Goal: Entertainment & Leisure: Consume media (video, audio)

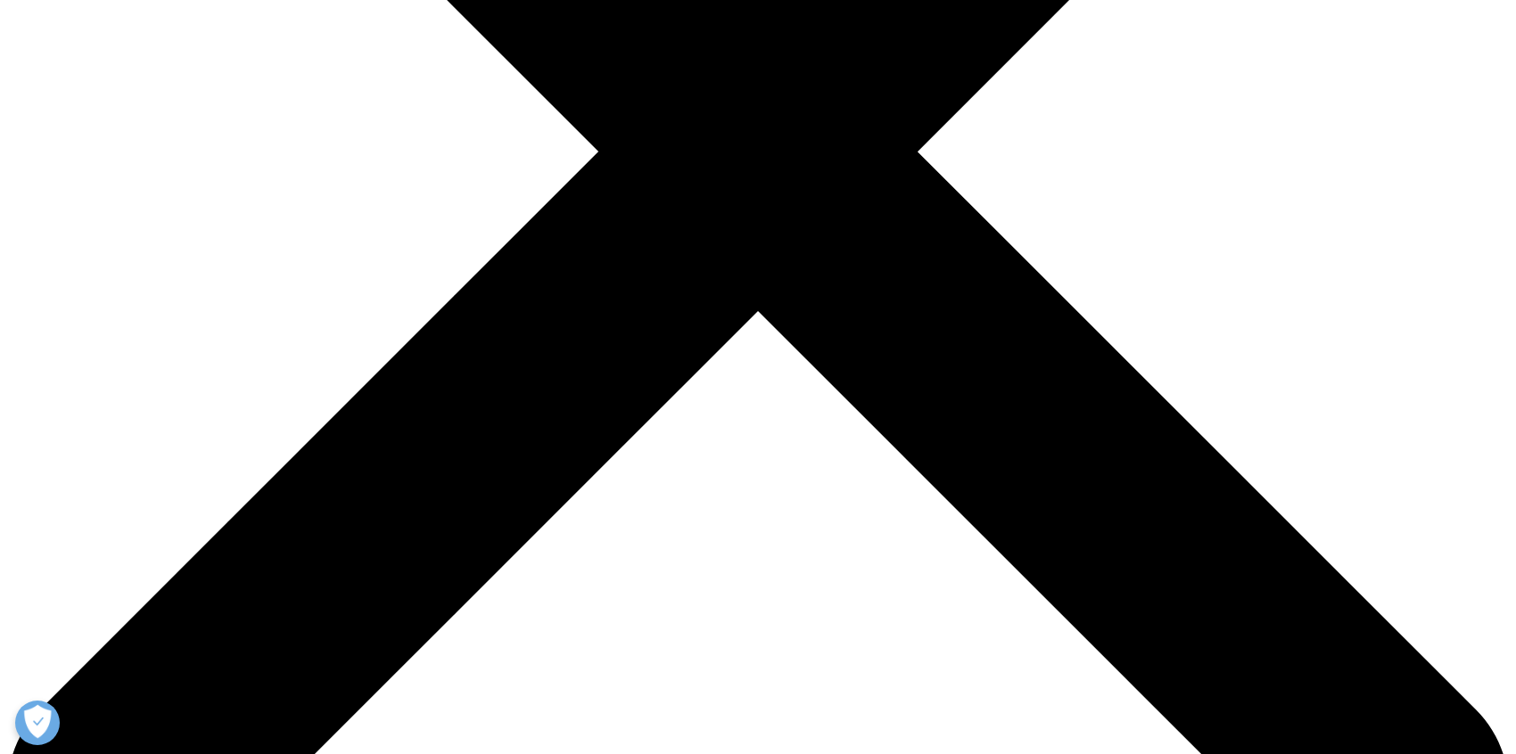
scroll to position [975, 0]
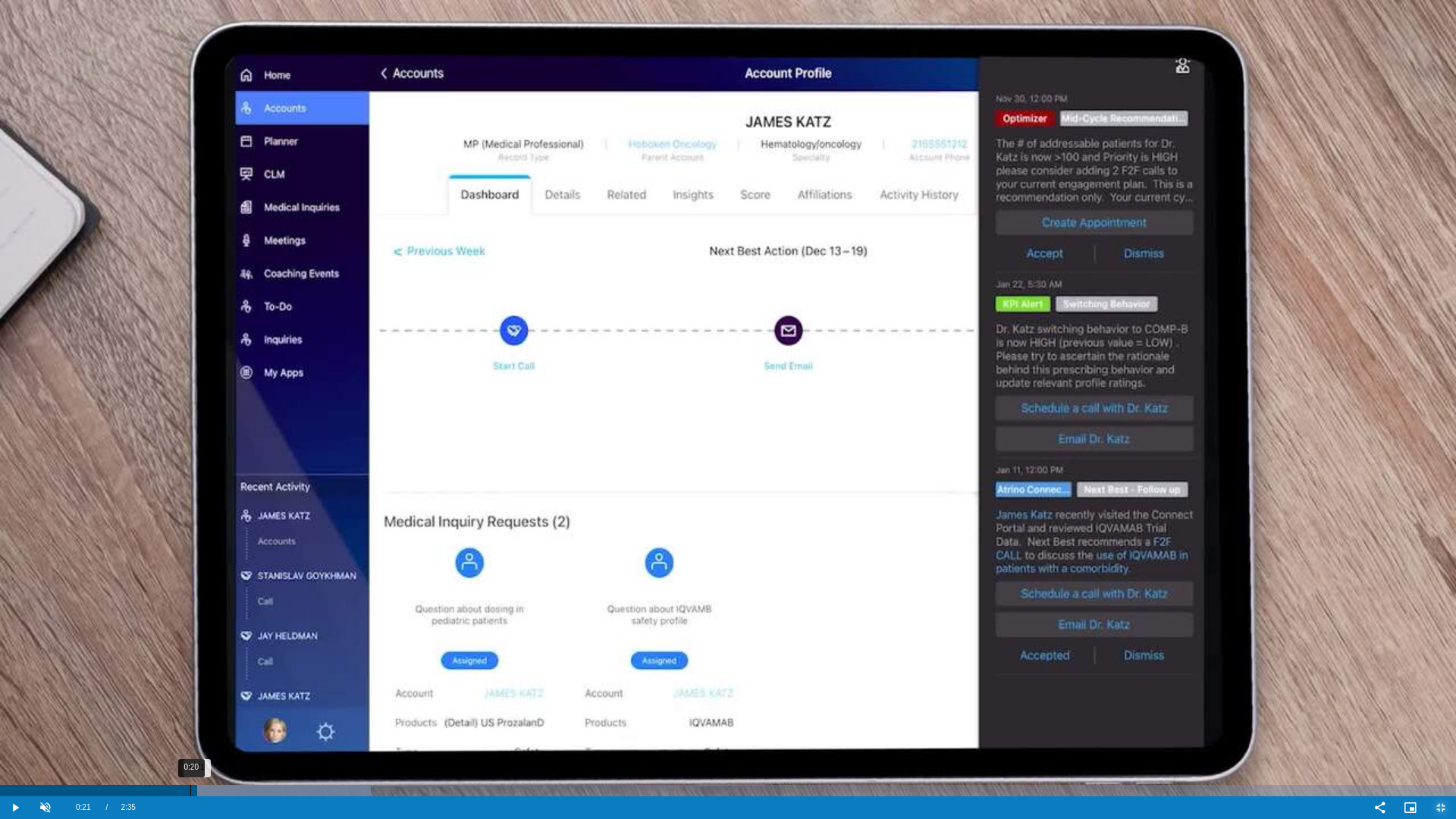
click at [191, 640] on div "0:20" at bounding box center [191, 790] width 1 height 11
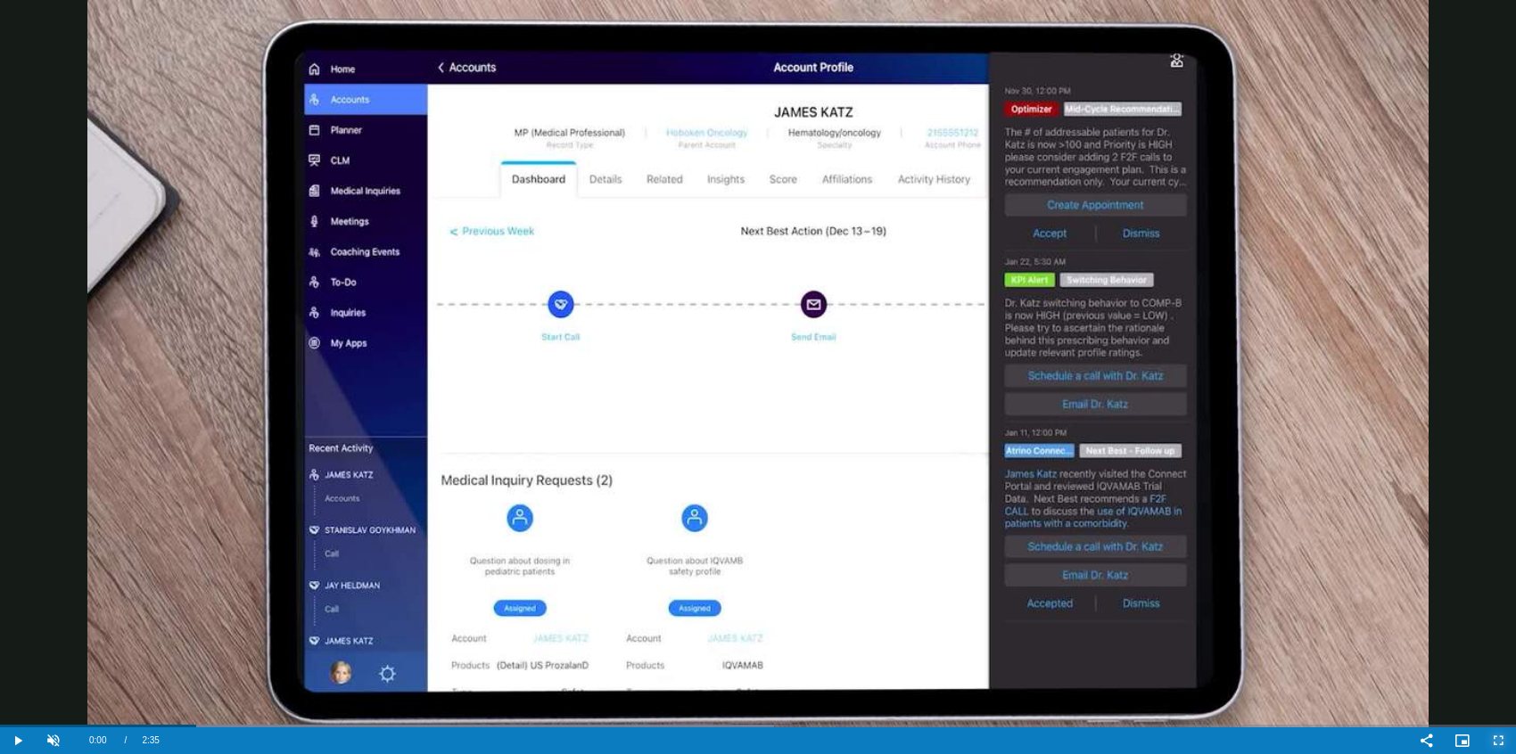
scroll to position [3775, 0]
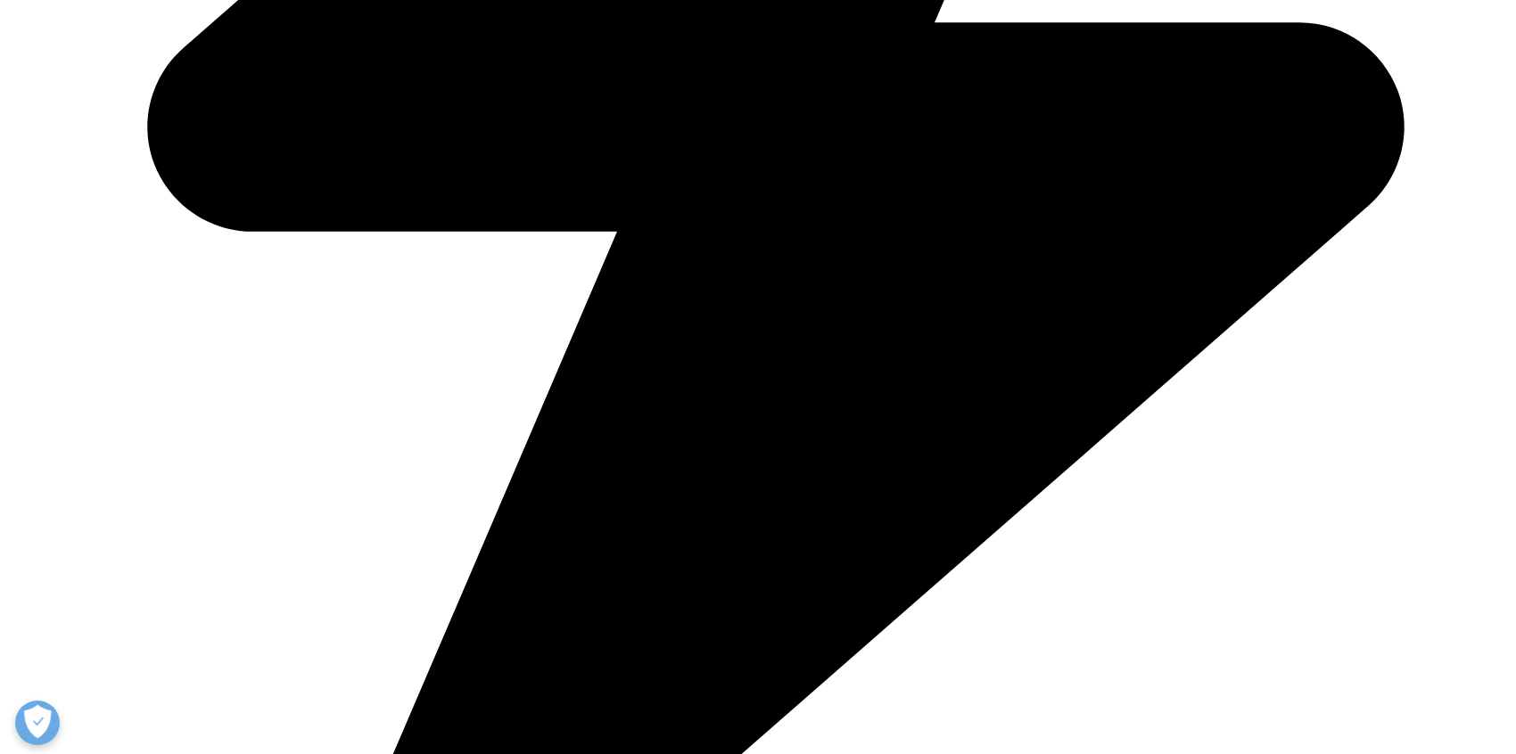
scroll to position [1599, 0]
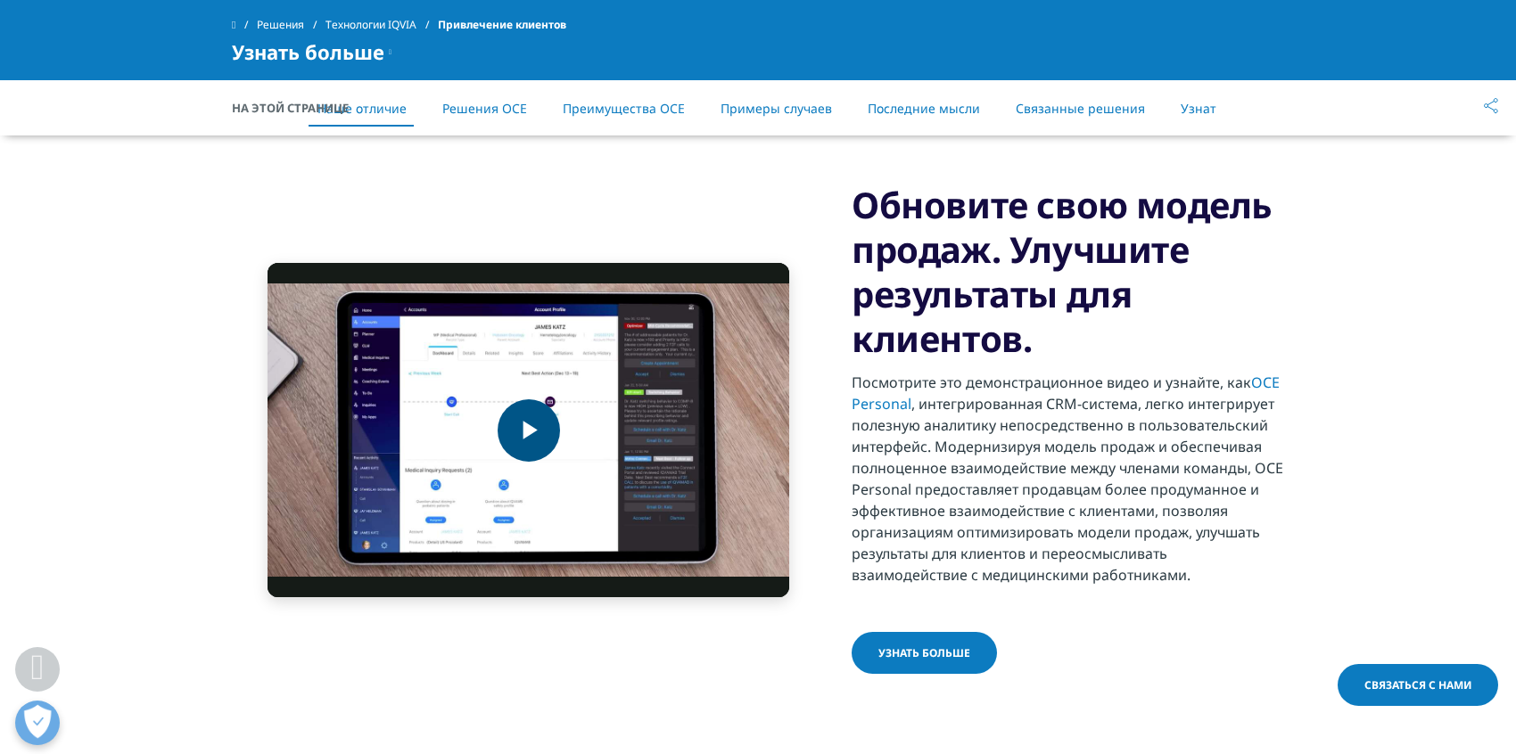
click at [529, 431] on span "Video Player" at bounding box center [529, 431] width 0 height 0
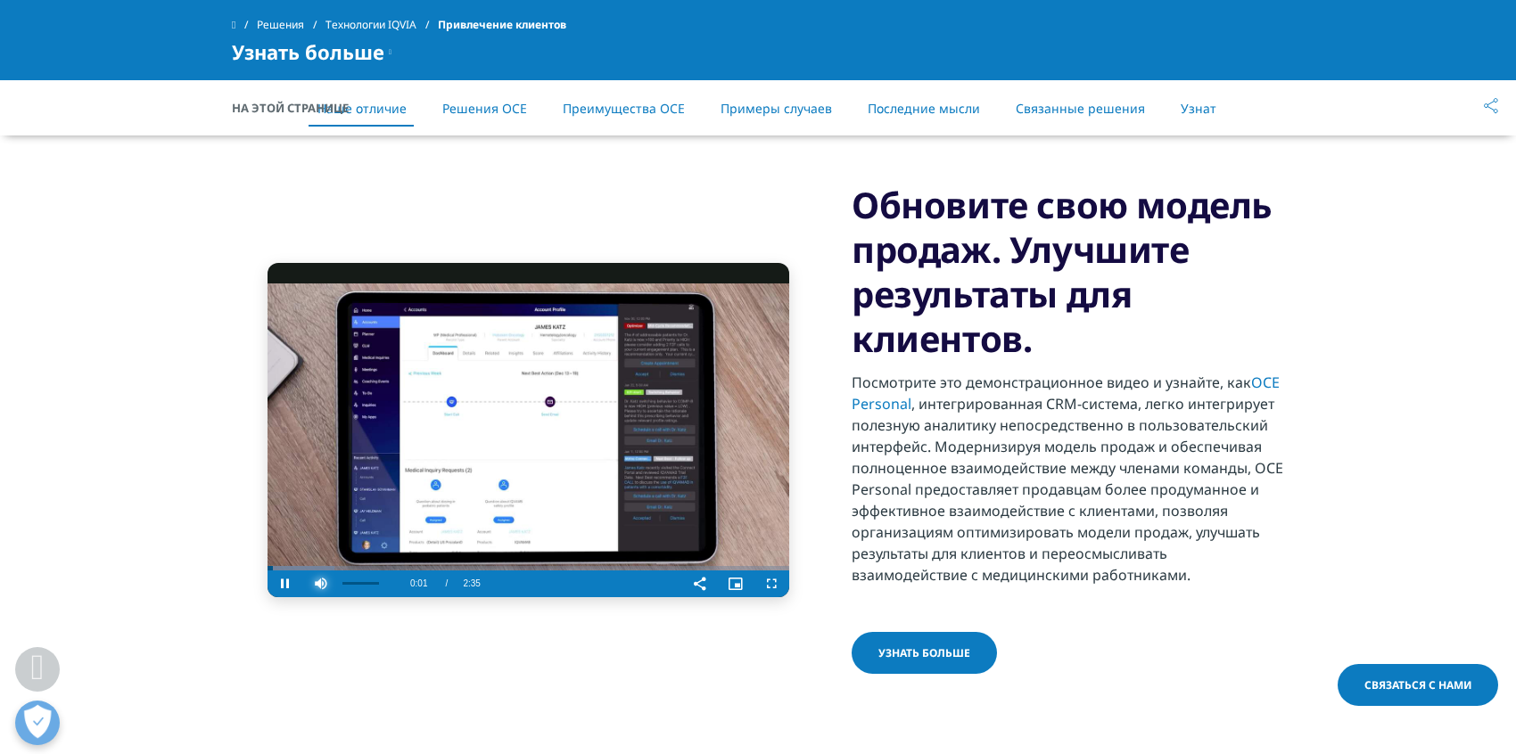
click at [316, 584] on span "Video Player" at bounding box center [321, 584] width 36 height 0
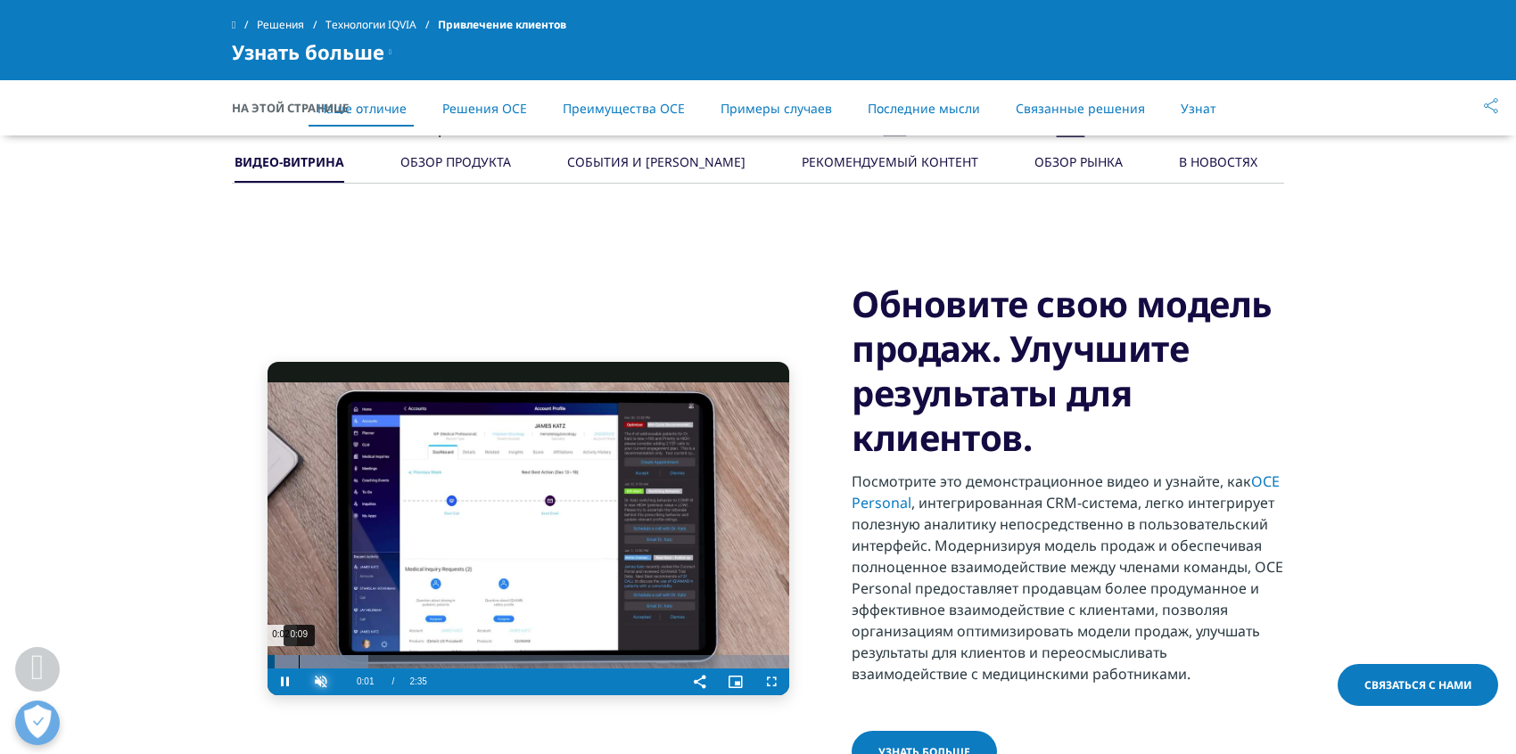
click at [299, 663] on div "0:09" at bounding box center [299, 661] width 1 height 13
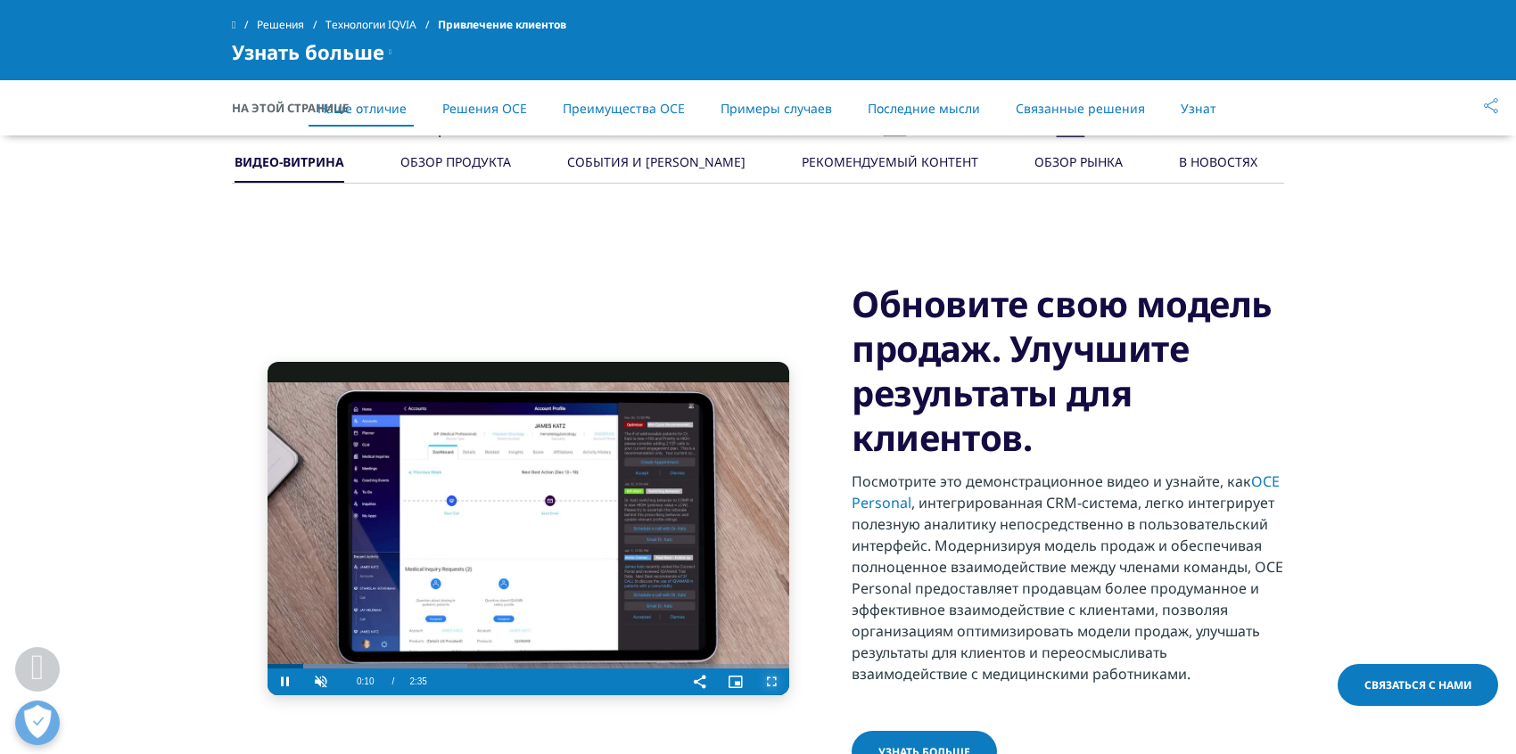
click at [768, 682] on span "Video Player" at bounding box center [771, 682] width 36 height 0
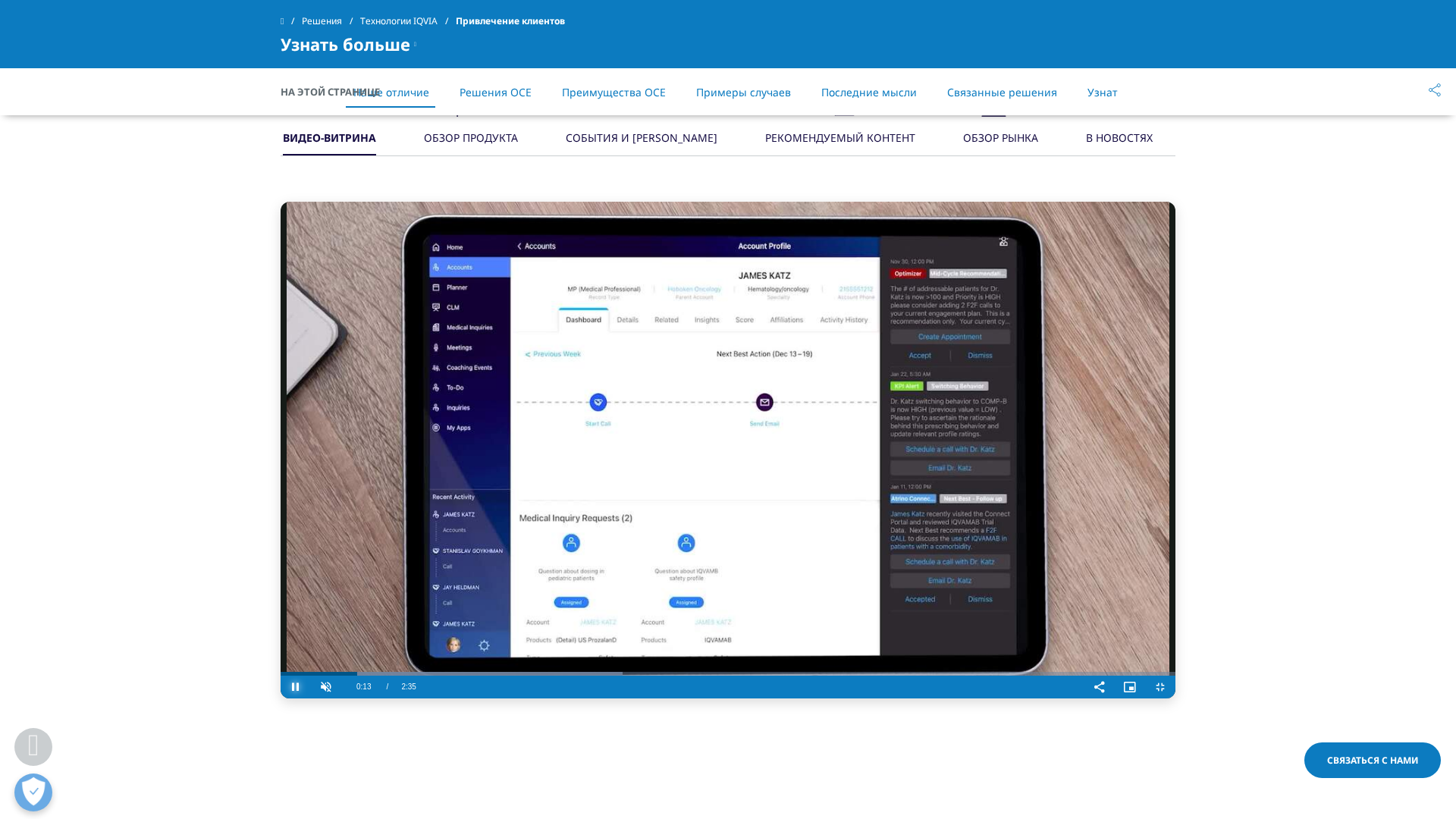
click at [281, 640] on span "Video Player" at bounding box center [296, 687] width 31 height 0
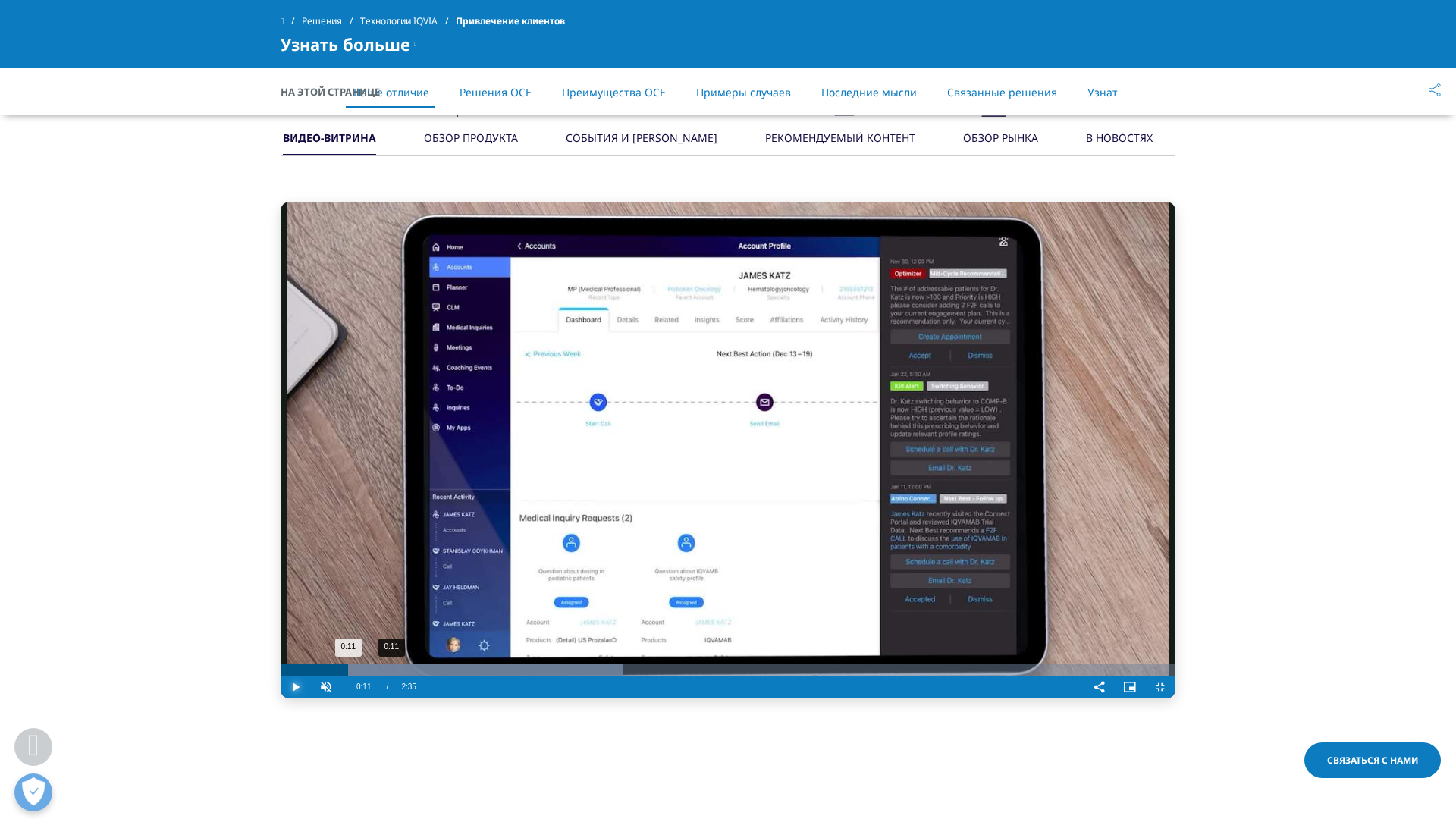
click at [390, 640] on div "0:11" at bounding box center [390, 669] width 1 height 11
click at [380, 640] on div "0:10" at bounding box center [380, 669] width 1 height 11
click at [370, 640] on div "0:09" at bounding box center [370, 669] width 1 height 11
click at [362, 640] on div "0:08" at bounding box center [362, 669] width 1 height 11
click at [357, 640] on div "0:08" at bounding box center [357, 669] width 1 height 11
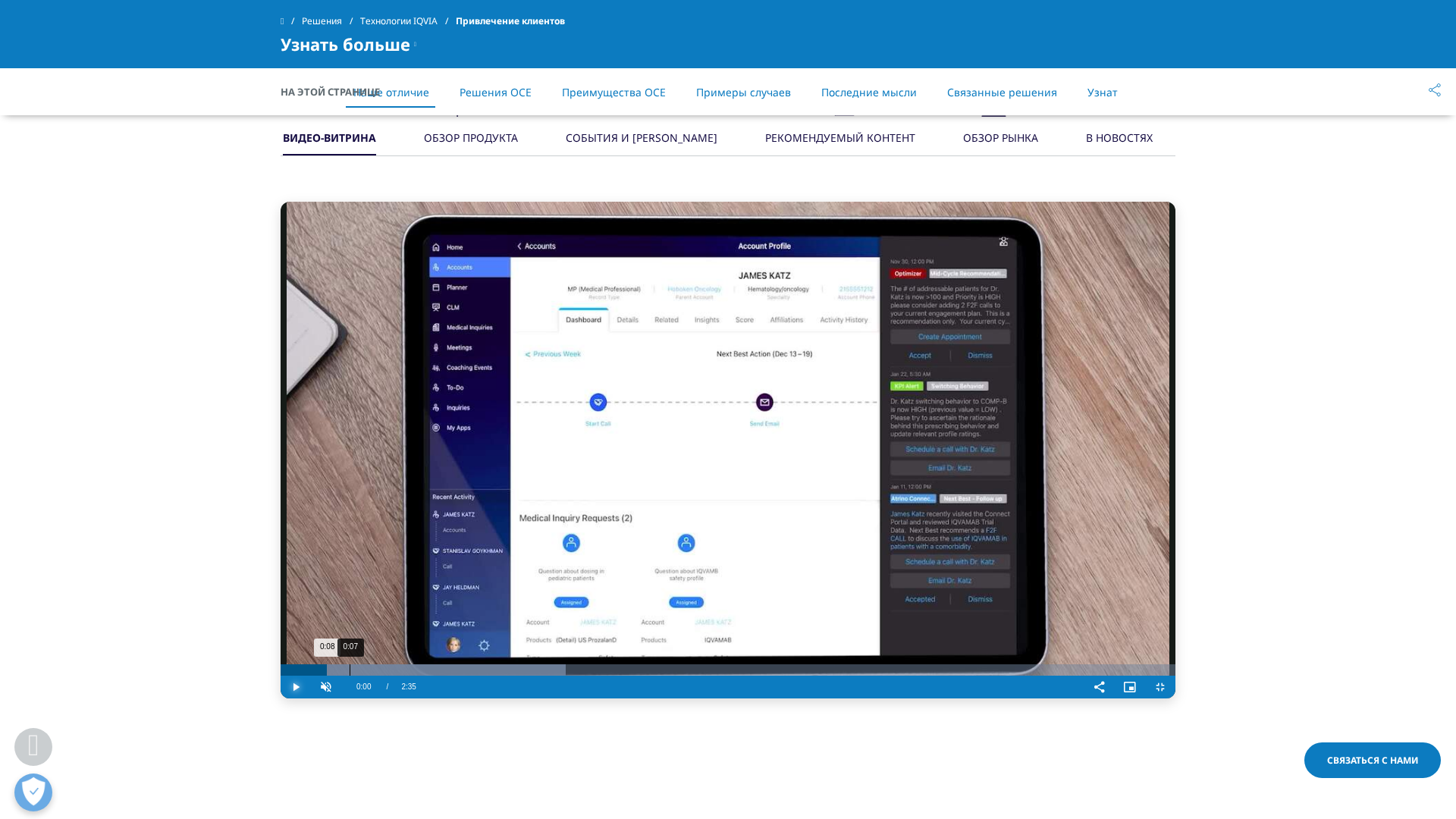
click at [350, 640] on div "0:07" at bounding box center [350, 669] width 1 height 11
click at [341, 640] on div "0:06" at bounding box center [341, 669] width 1 height 11
click at [337, 640] on div "0:05" at bounding box center [337, 669] width 1 height 11
click at [333, 640] on div "0:05" at bounding box center [333, 669] width 1 height 11
click at [326, 640] on div "0:04" at bounding box center [326, 669] width 1 height 11
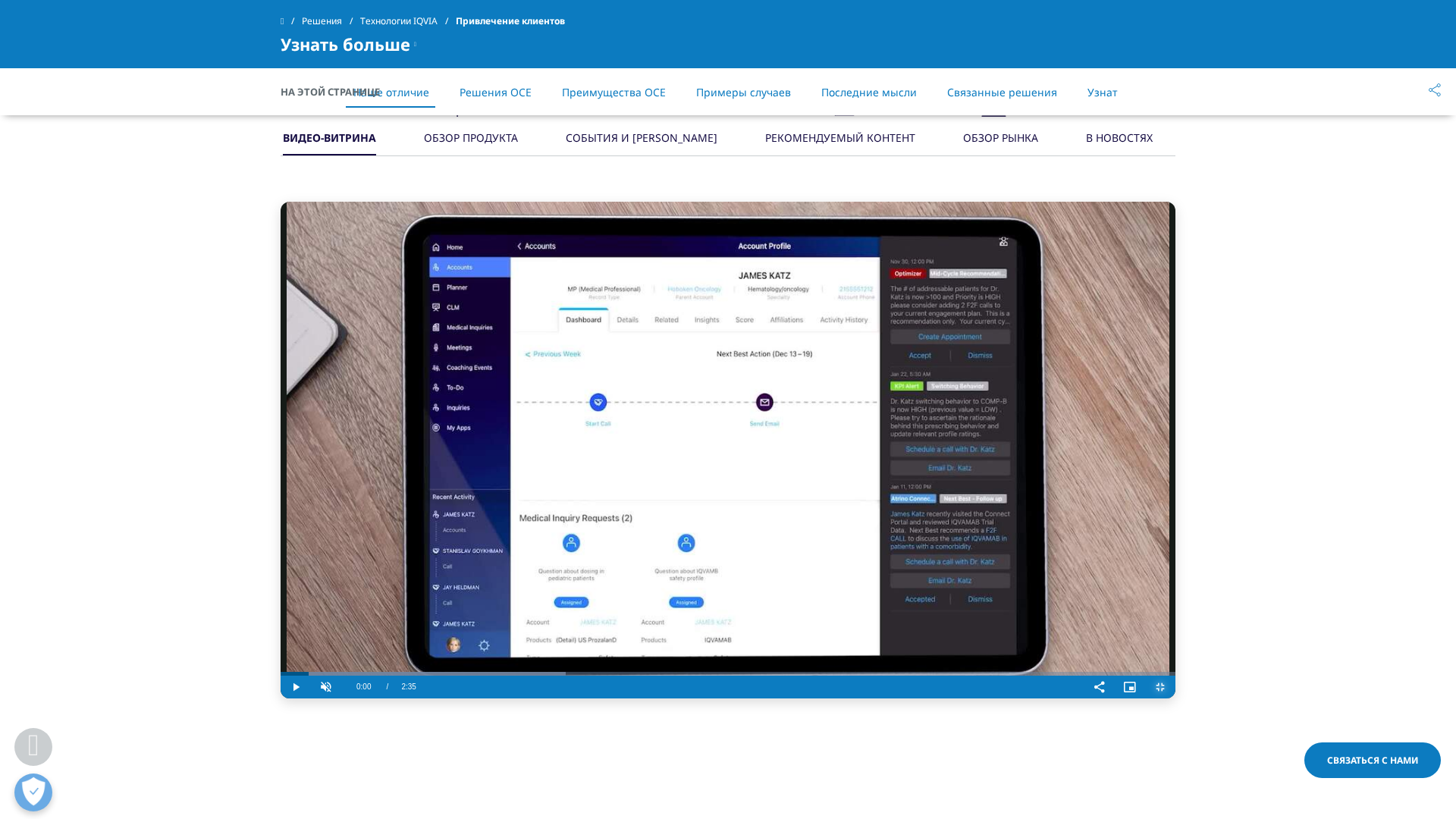
click at [1175, 640] on span "Video Player" at bounding box center [1160, 687] width 31 height 0
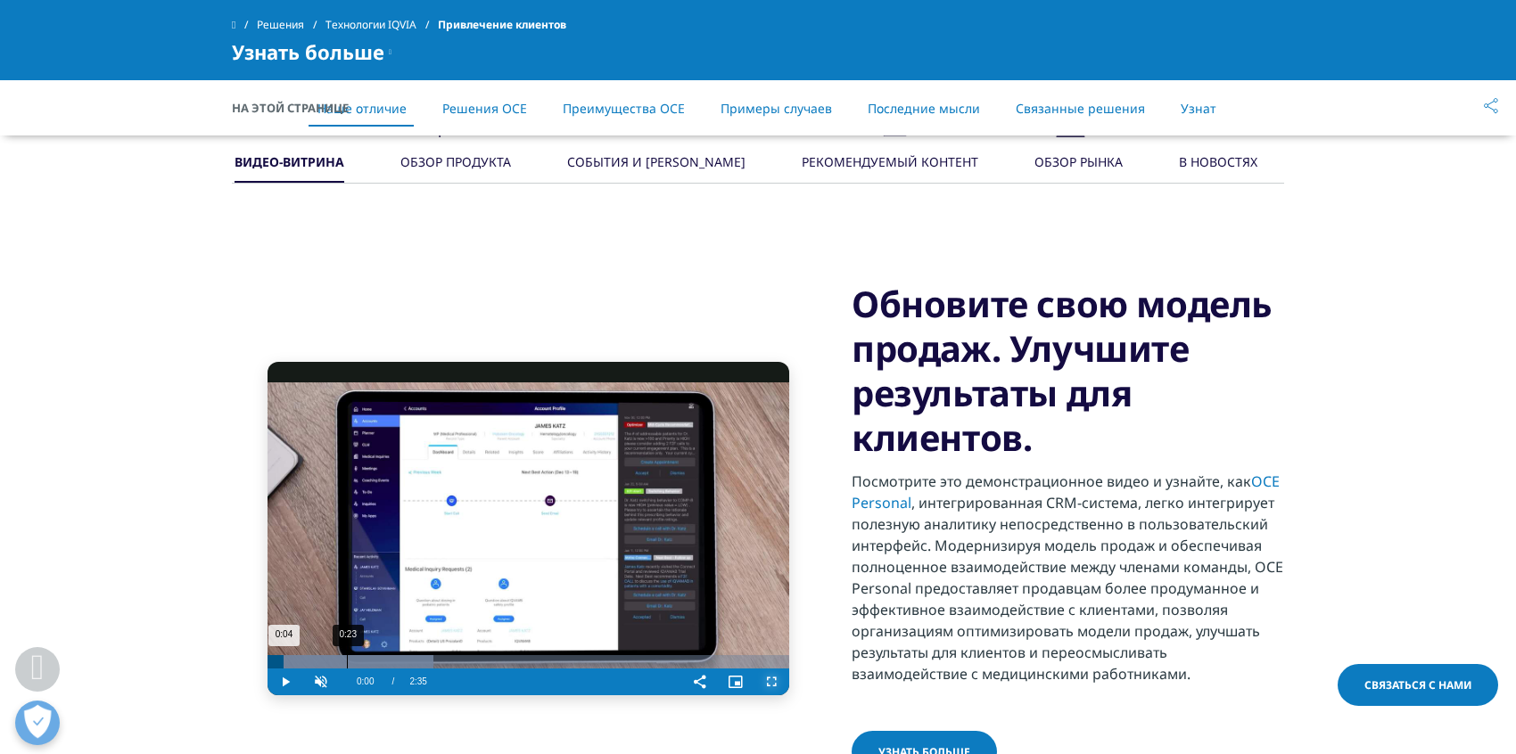
click at [347, 666] on div "0:23" at bounding box center [347, 661] width 1 height 13
click at [413, 656] on div "0:43" at bounding box center [413, 661] width 1 height 13
click at [396, 656] on div "0:38" at bounding box center [396, 661] width 1 height 13
click at [341, 661] on div "0:22" at bounding box center [341, 661] width 1 height 13
click at [307, 664] on div "0:11" at bounding box center [307, 661] width 1 height 13
